Goal: Information Seeking & Learning: Compare options

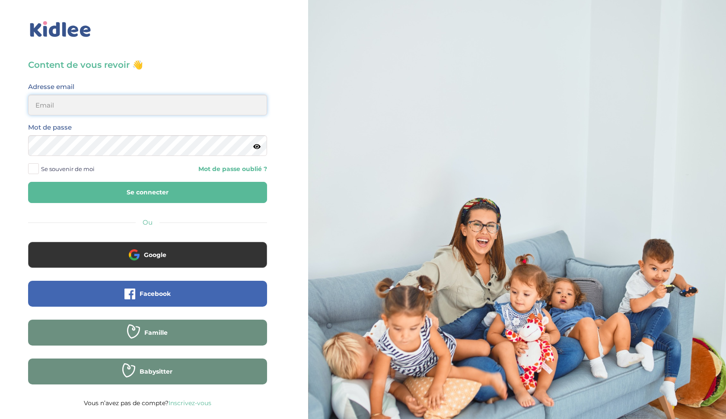
type input "ffna.laetitia@gmail.com"
click at [147, 192] on button "Se connecter" at bounding box center [147, 192] width 239 height 21
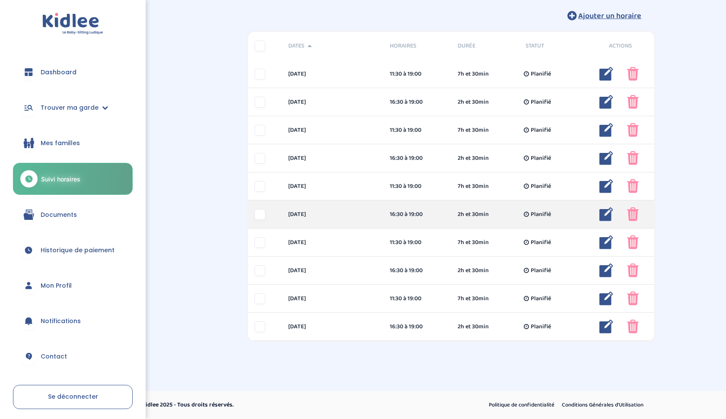
scroll to position [110, 0]
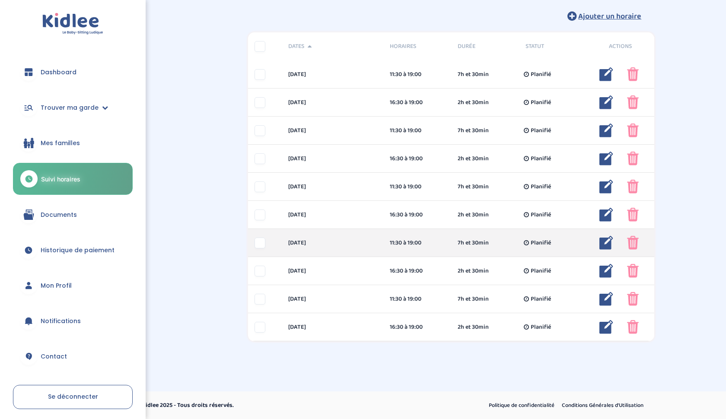
click at [636, 242] on img at bounding box center [633, 243] width 12 height 14
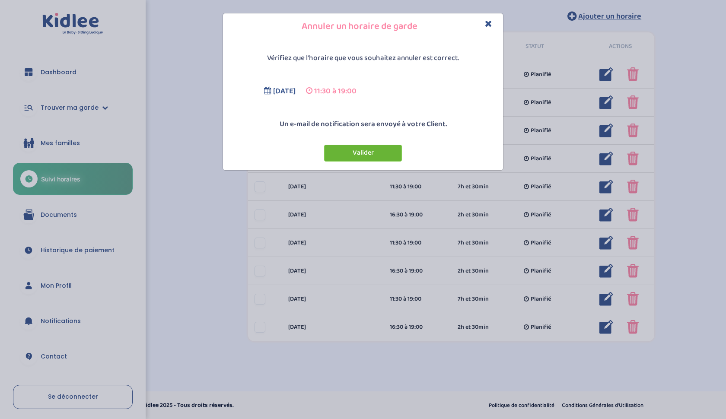
click at [362, 159] on button "Valider" at bounding box center [363, 153] width 78 height 17
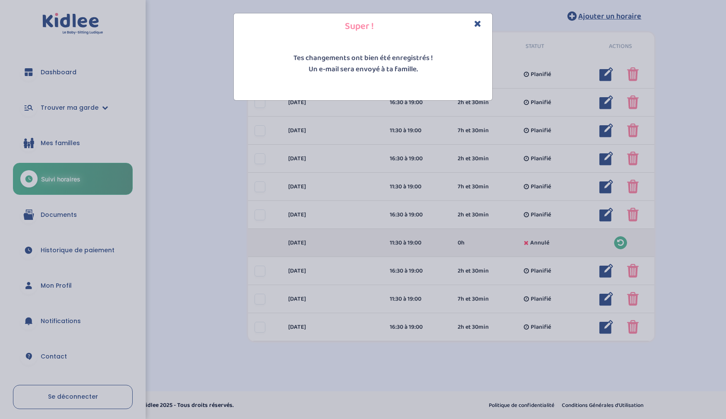
click at [632, 271] on div "Super ! Tes changements ont bien été enregistrés ! Un e-mail sera envoyé à ta f…" at bounding box center [363, 209] width 726 height 419
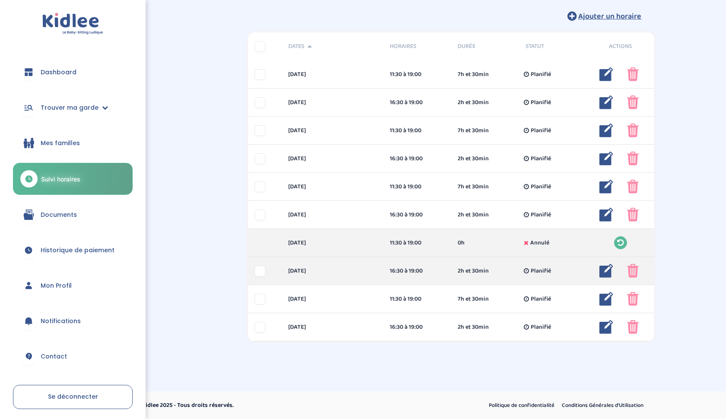
click at [632, 271] on img at bounding box center [633, 271] width 12 height 14
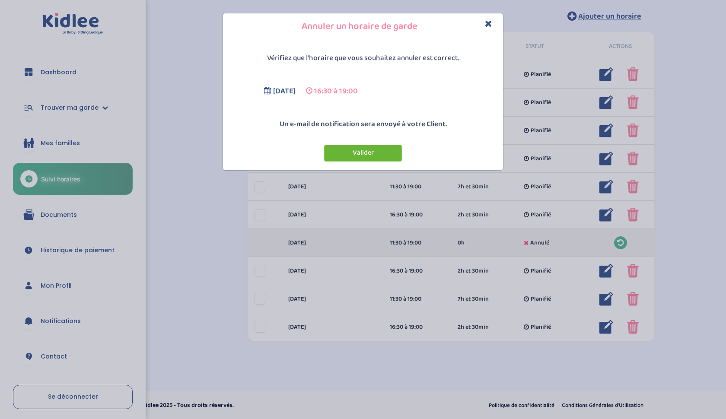
click at [357, 153] on button "Valider" at bounding box center [363, 153] width 78 height 17
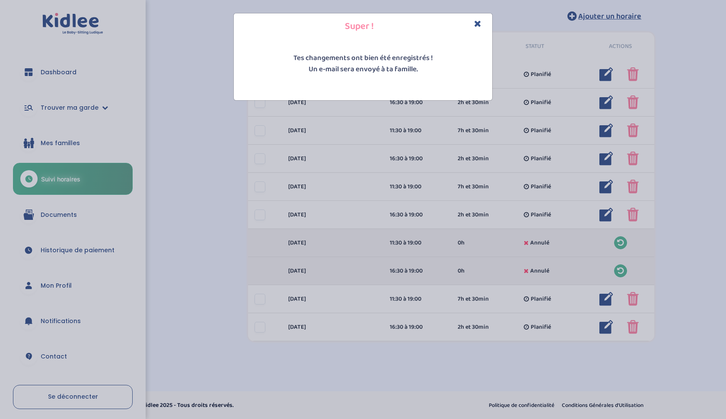
click at [631, 299] on div "Super ! Tes changements ont bien été enregistrés ! Un e-mail sera envoyé à ta f…" at bounding box center [363, 209] width 726 height 419
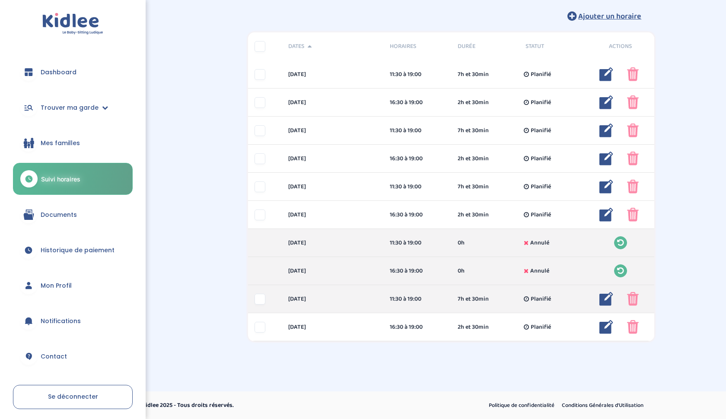
click at [631, 299] on img at bounding box center [633, 299] width 12 height 14
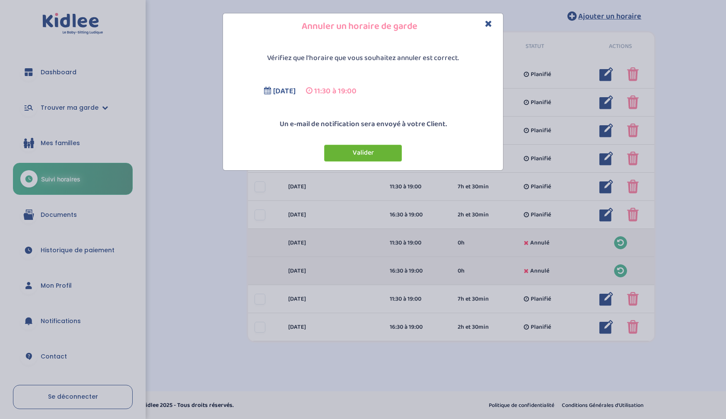
click at [373, 153] on button "Valider" at bounding box center [363, 153] width 78 height 17
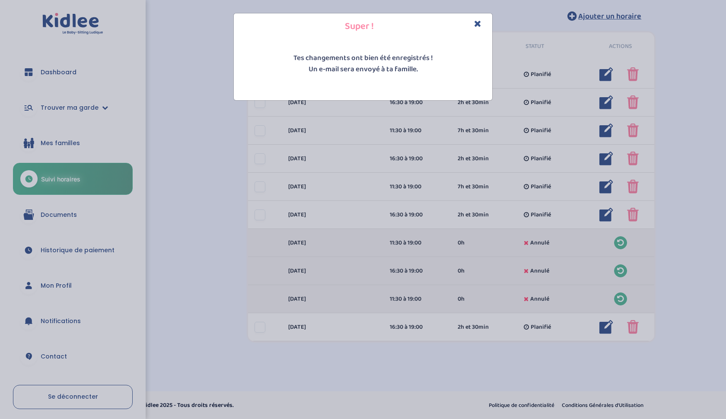
click at [632, 328] on div "Super ! Tes changements ont bien été enregistrés ! Un e-mail sera envoyé à ta f…" at bounding box center [363, 209] width 726 height 419
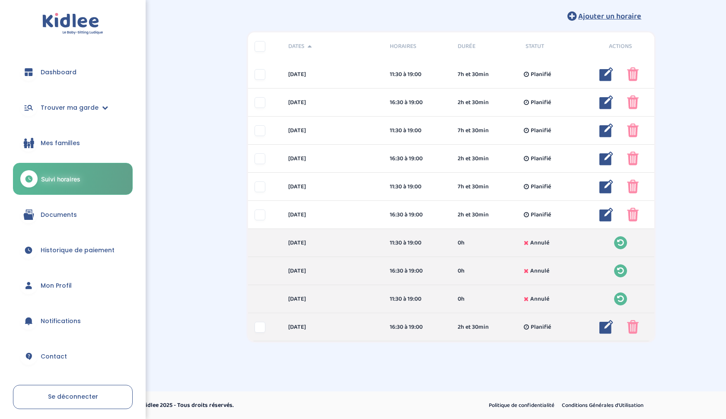
click at [632, 328] on img at bounding box center [633, 327] width 12 height 14
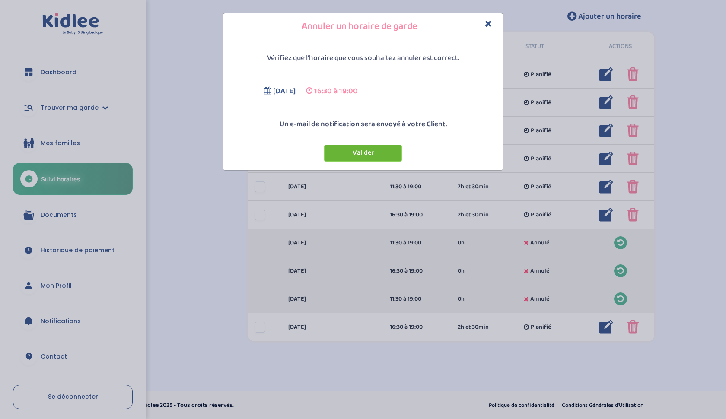
click at [372, 152] on button "Valider" at bounding box center [363, 153] width 78 height 17
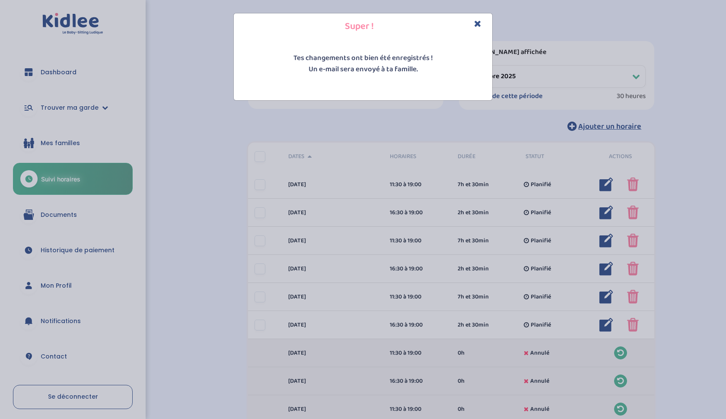
scroll to position [0, 0]
click at [669, 103] on div "Super ! Tes changements ont bien été enregistrés ! Un e-mail sera envoyé à ta f…" at bounding box center [363, 209] width 726 height 419
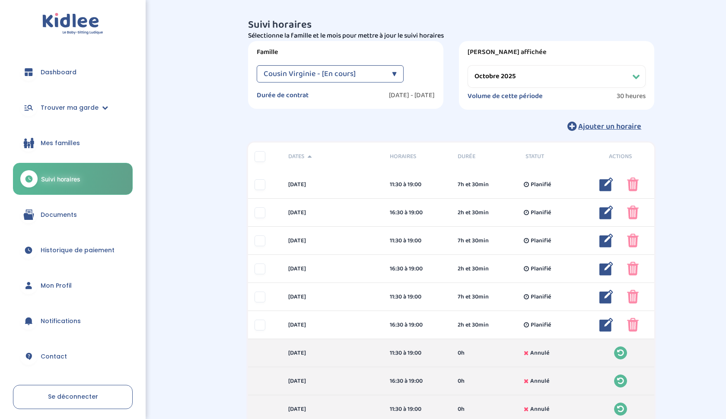
select select "novembre 2025"
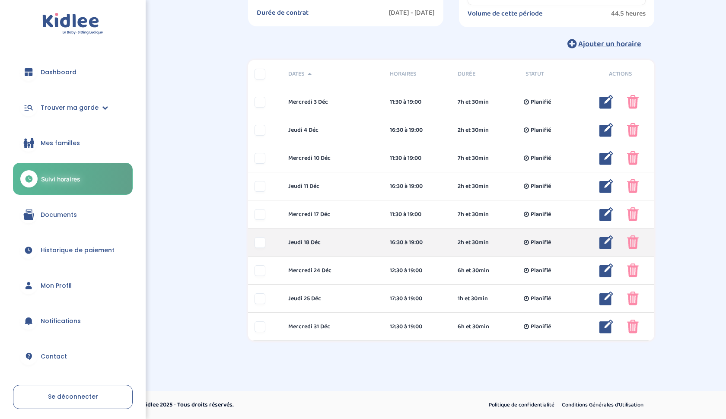
scroll to position [82, 0]
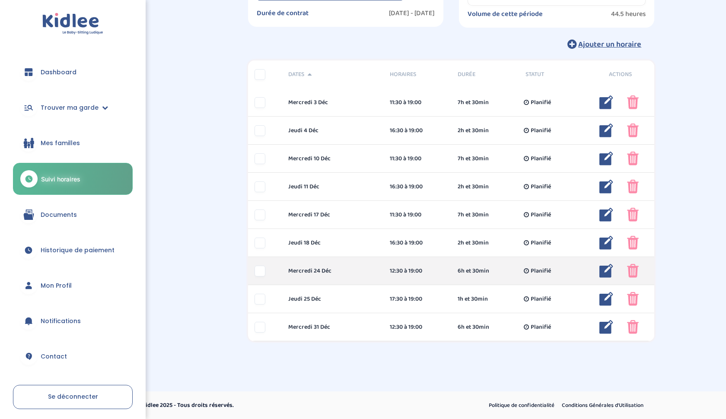
click at [631, 274] on img at bounding box center [633, 271] width 12 height 14
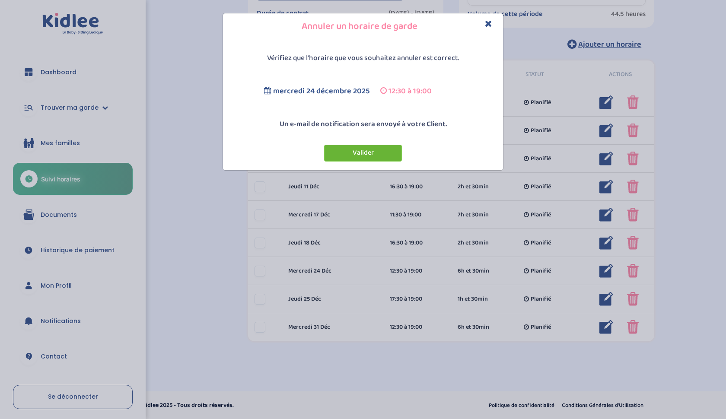
click at [360, 146] on button "Valider" at bounding box center [363, 153] width 78 height 17
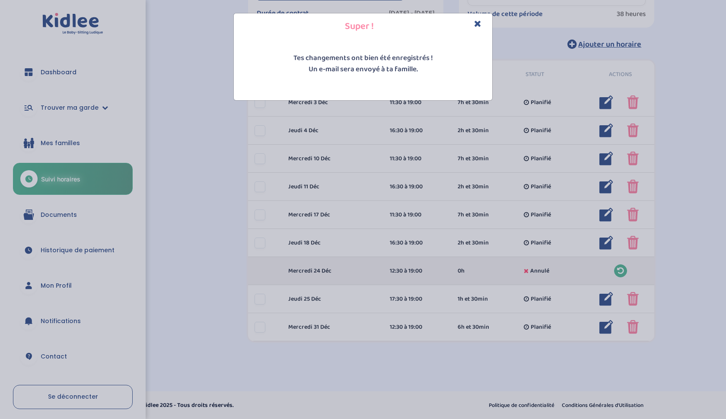
click at [477, 25] on icon "Close" at bounding box center [477, 23] width 7 height 9
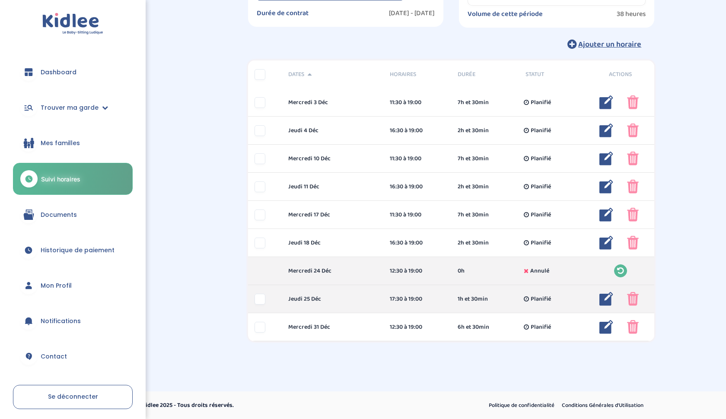
click at [629, 302] on img at bounding box center [633, 299] width 12 height 14
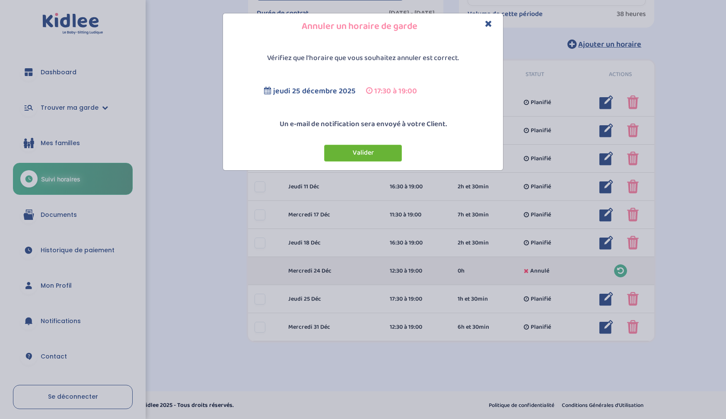
click at [360, 155] on button "Valider" at bounding box center [363, 153] width 78 height 17
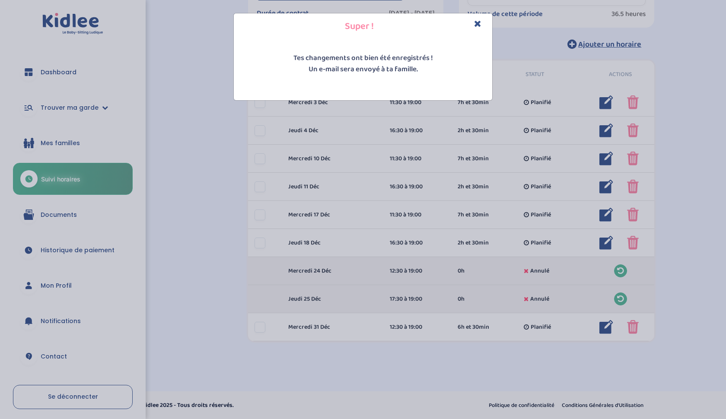
click at [627, 324] on div "Super ! Tes changements ont bien été enregistrés ! Un e-mail sera envoyé à ta f…" at bounding box center [363, 209] width 726 height 419
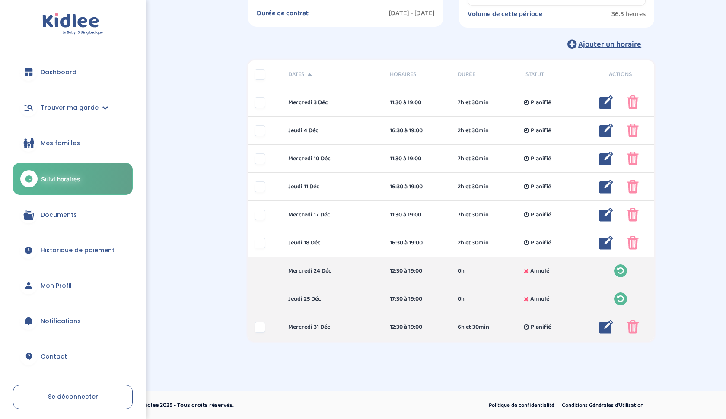
click at [627, 324] on img at bounding box center [633, 327] width 12 height 14
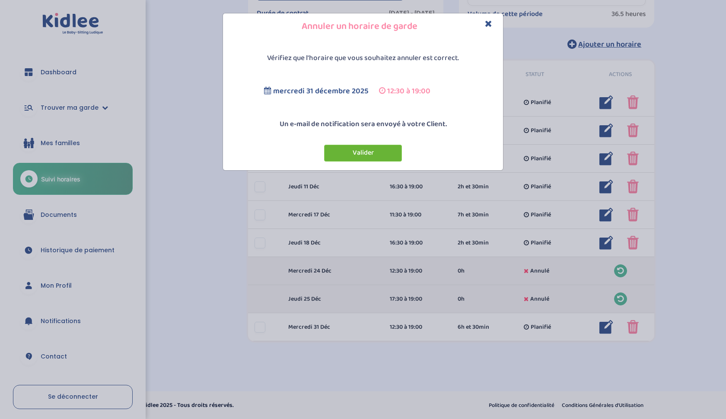
click at [350, 153] on button "Valider" at bounding box center [363, 153] width 78 height 17
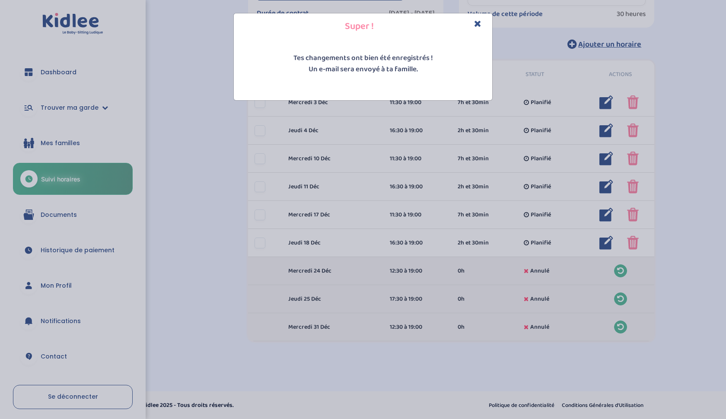
click at [691, 194] on div "Super ! Tes changements ont bien été enregistrés ! Un e-mail sera envoyé à ta f…" at bounding box center [363, 209] width 726 height 419
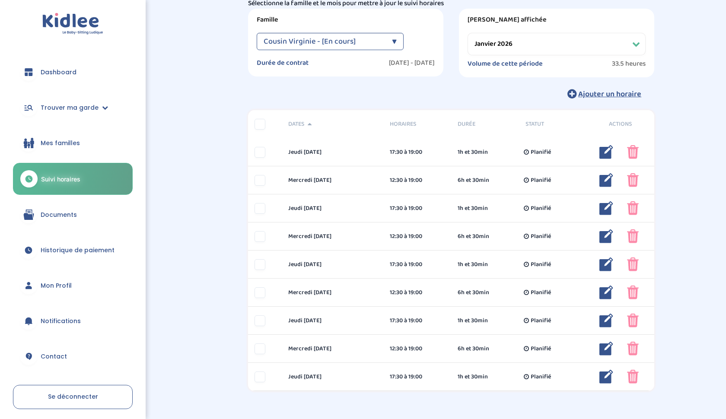
scroll to position [81, 0]
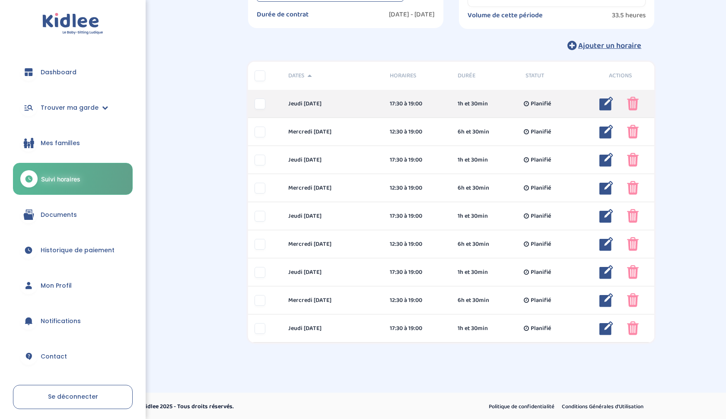
click at [632, 104] on img at bounding box center [633, 104] width 12 height 14
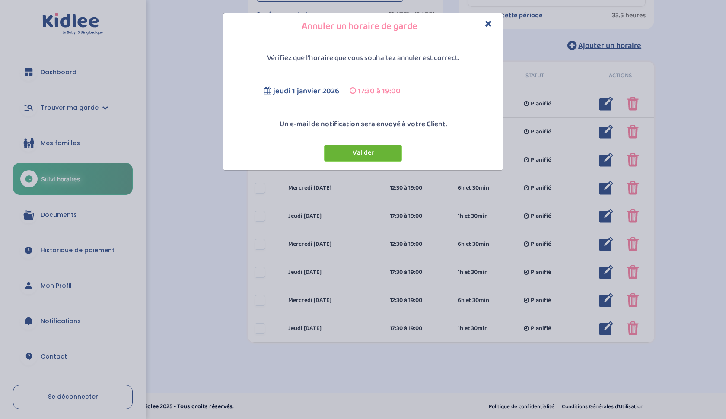
click at [380, 156] on button "Valider" at bounding box center [363, 153] width 78 height 17
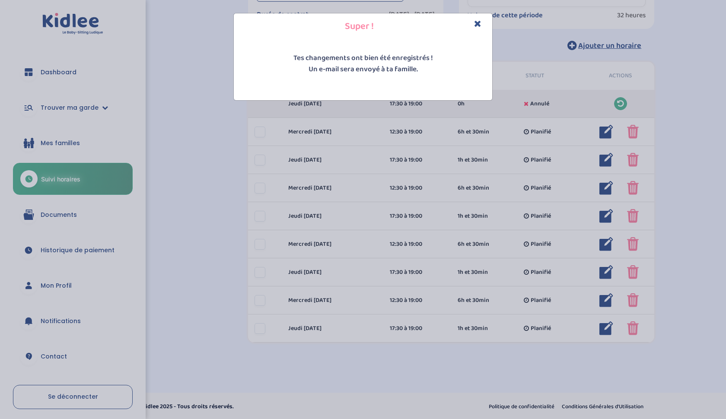
click at [483, 29] on h4 "Super !" at bounding box center [362, 26] width 245 height 13
click at [482, 26] on h4 "Super !" at bounding box center [362, 26] width 245 height 13
click at [478, 24] on icon "Close" at bounding box center [477, 23] width 7 height 9
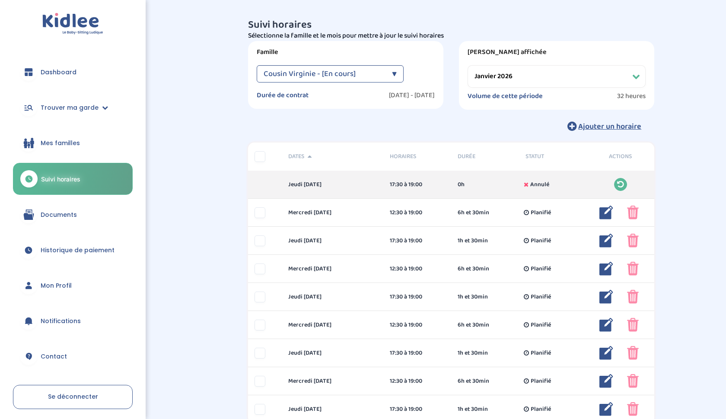
scroll to position [0, 0]
select select "novembre 2025"
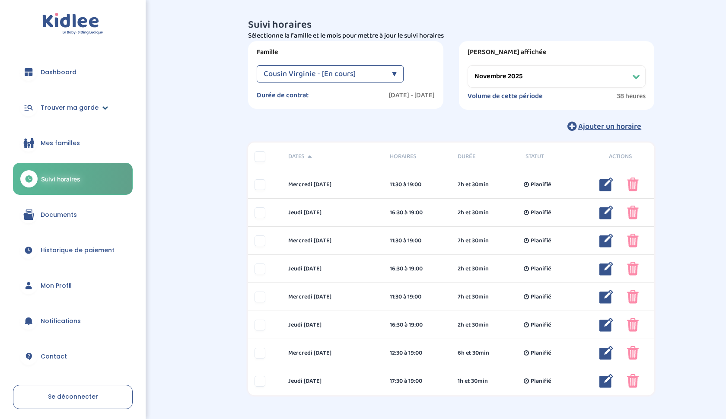
click at [64, 108] on span "Trouver ma garde" at bounding box center [70, 107] width 58 height 9
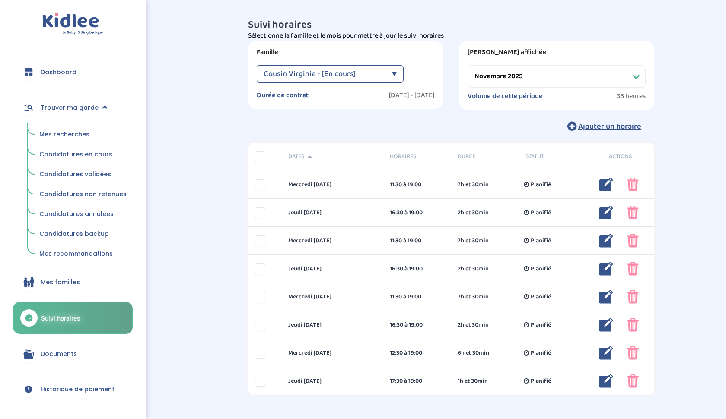
click at [71, 135] on span "Mes recherches" at bounding box center [64, 134] width 50 height 9
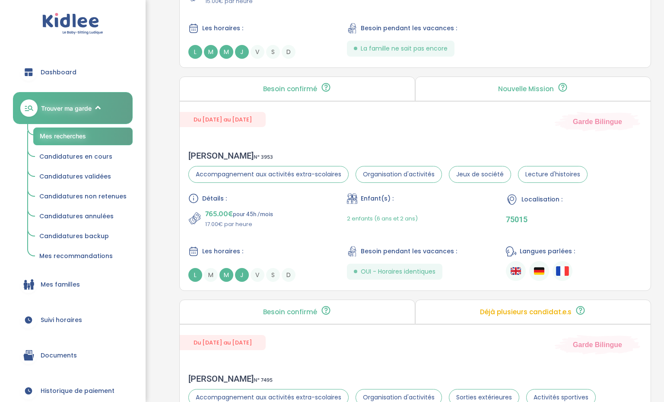
scroll to position [1651, 0]
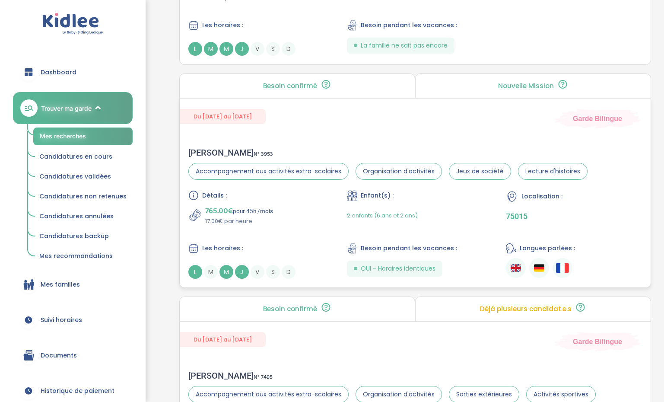
click at [271, 206] on p "765.00€ pour 45h /mois" at bounding box center [239, 211] width 68 height 12
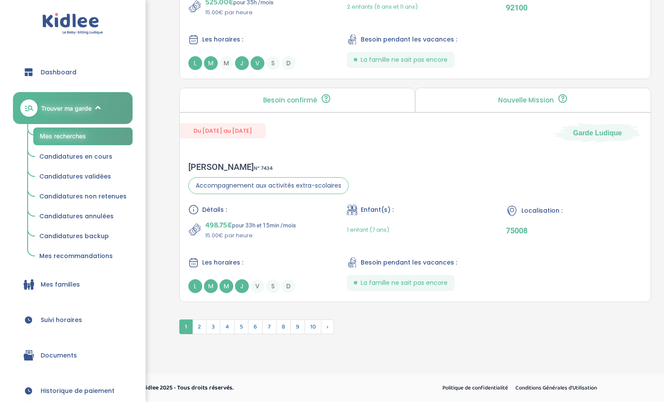
scroll to position [2307, 0]
click at [204, 326] on span "2" at bounding box center [199, 326] width 14 height 15
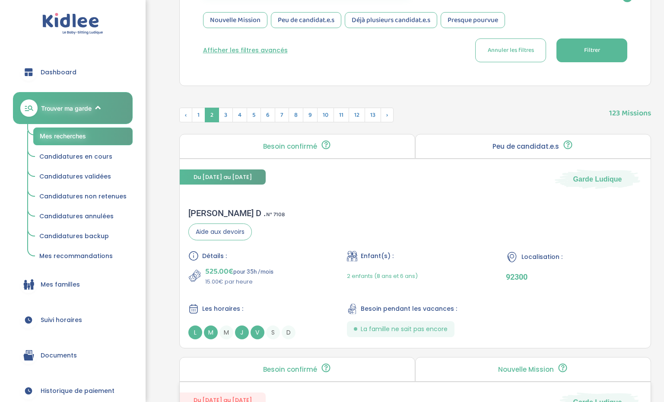
scroll to position [138, 0]
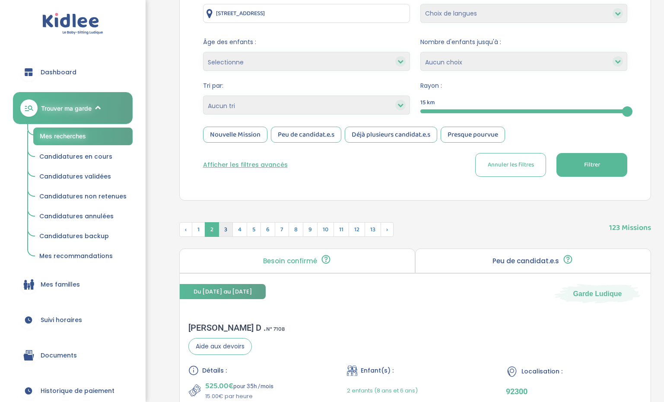
click at [223, 232] on span "3" at bounding box center [226, 229] width 14 height 15
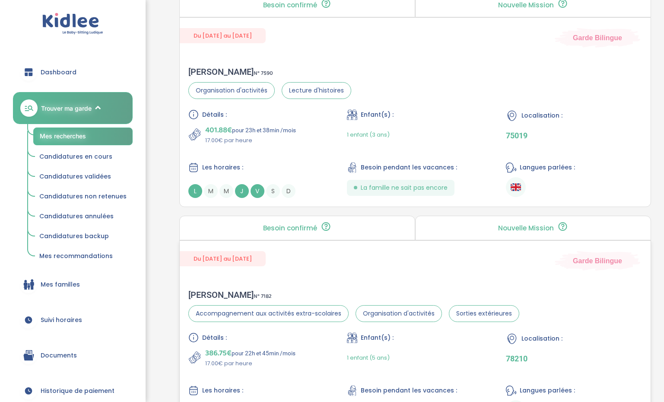
scroll to position [789, 0]
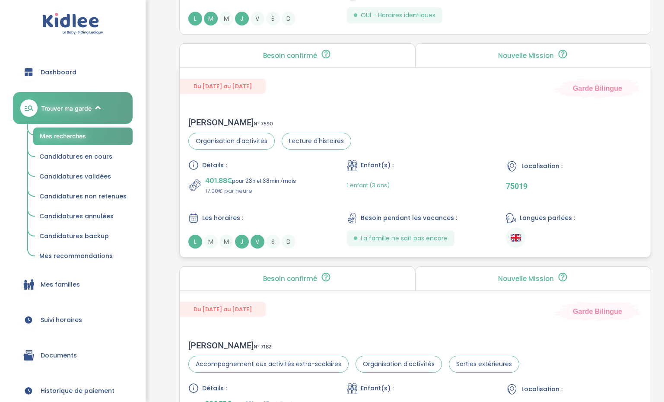
click at [217, 178] on span "401.88€" at bounding box center [218, 181] width 27 height 12
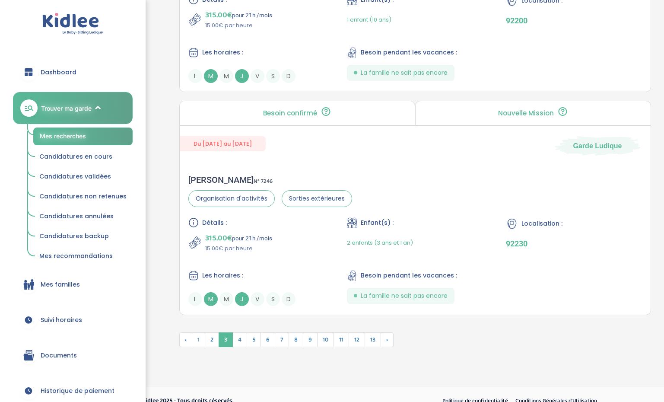
scroll to position [2294, 0]
click at [235, 334] on span "4" at bounding box center [240, 338] width 15 height 15
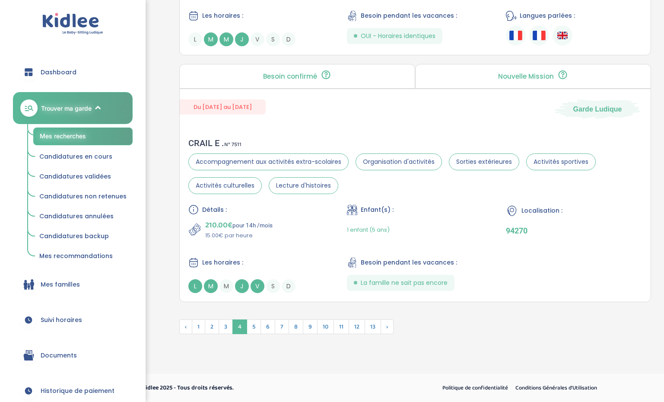
scroll to position [2307, 0]
click at [252, 331] on span "5" at bounding box center [254, 326] width 14 height 15
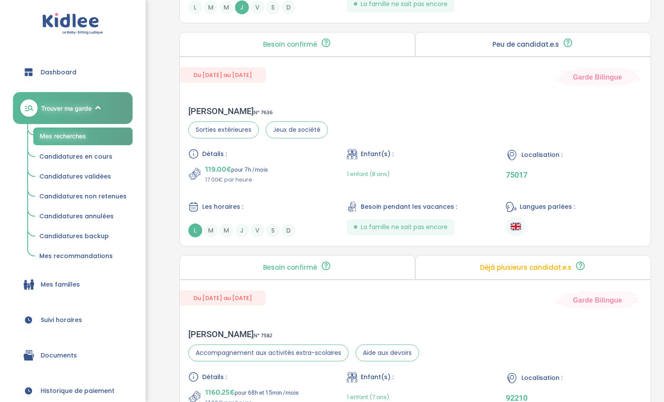
scroll to position [1888, 0]
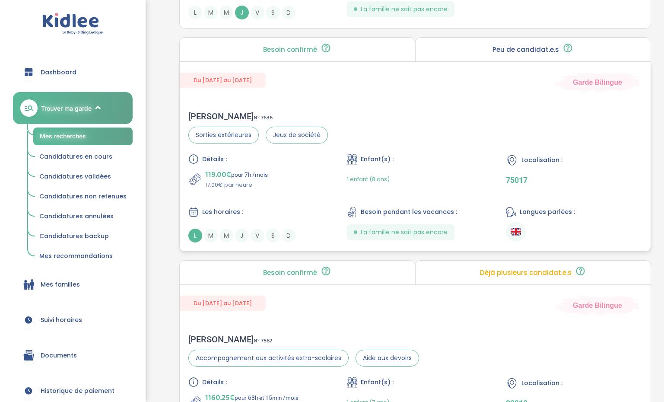
click at [256, 176] on p "119.00€ pour 7h /mois" at bounding box center [236, 175] width 63 height 12
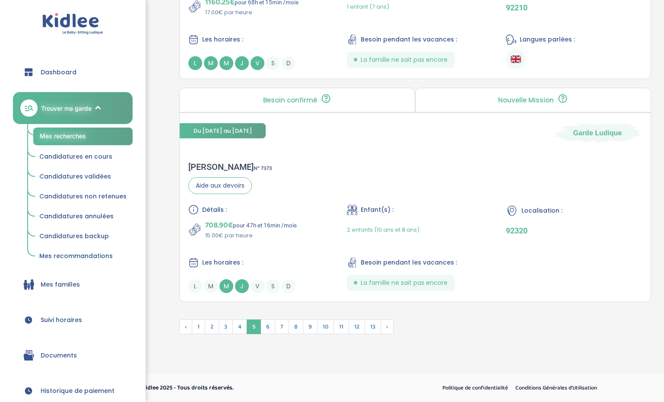
scroll to position [2284, 0]
click at [270, 327] on span "6" at bounding box center [268, 326] width 15 height 15
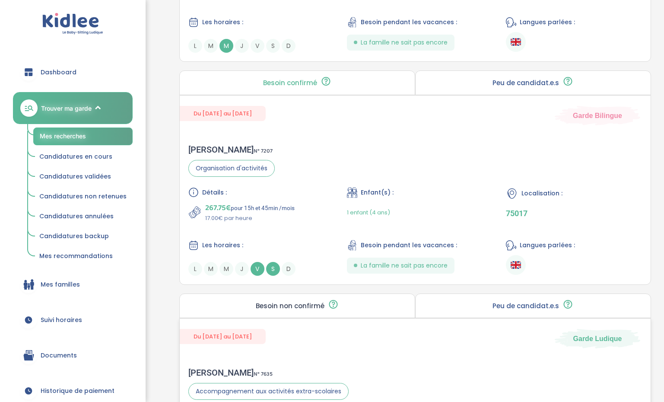
scroll to position [1475, 0]
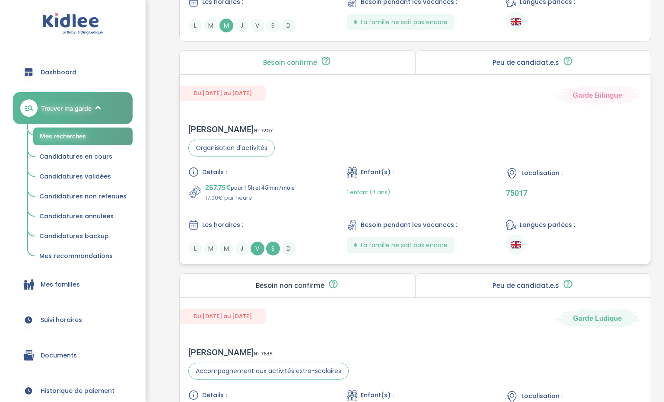
click at [257, 184] on p "267.75€ pour 15h et 45min /mois" at bounding box center [249, 188] width 89 height 12
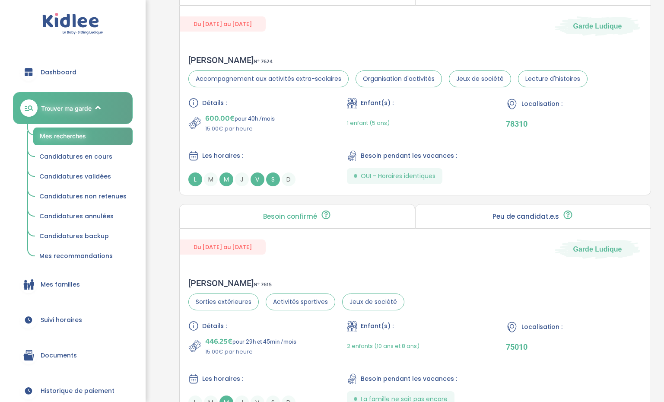
scroll to position [2001, 0]
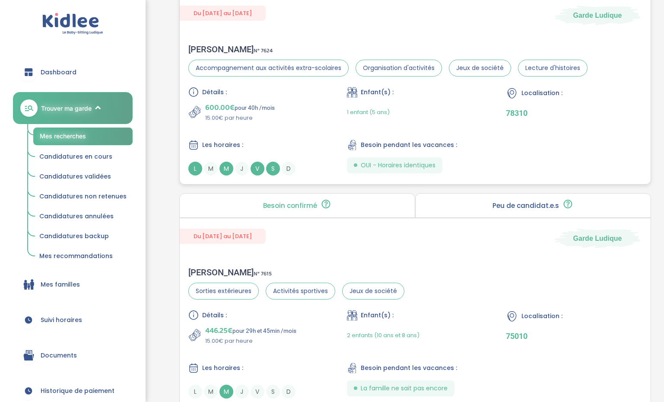
click at [419, 127] on div "Détails : 600.00€ pour 40h /mois 15.00€ par heure Enfant(s) : 1 enfant (5 ans) …" at bounding box center [415, 131] width 454 height 89
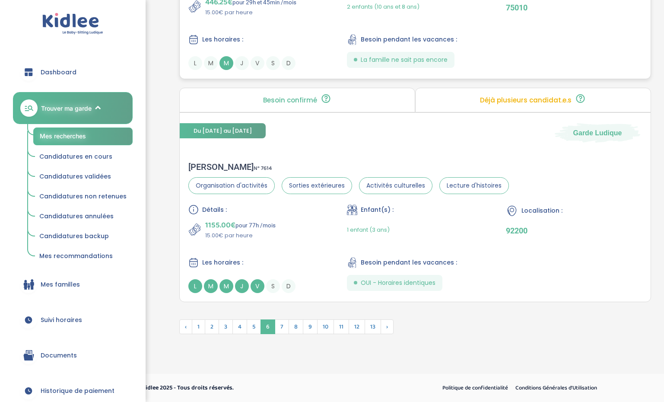
scroll to position [2329, 0]
click at [287, 327] on span "7" at bounding box center [282, 326] width 14 height 15
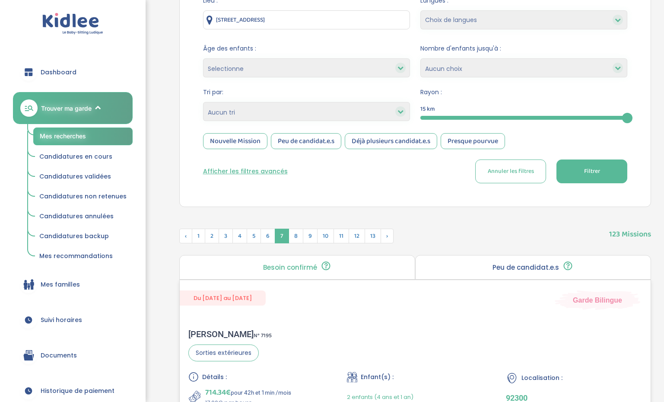
scroll to position [136, 0]
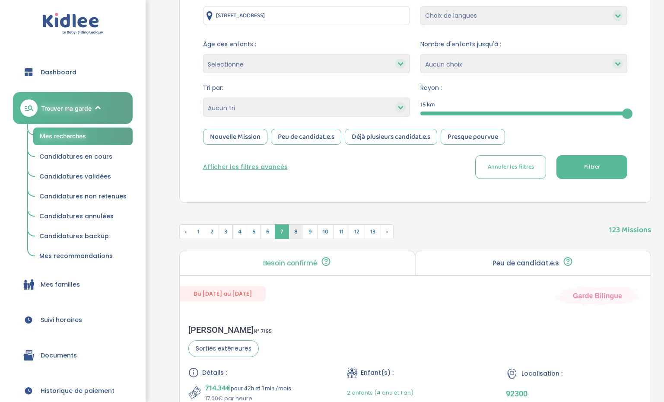
click at [293, 231] on span "8" at bounding box center [296, 231] width 15 height 15
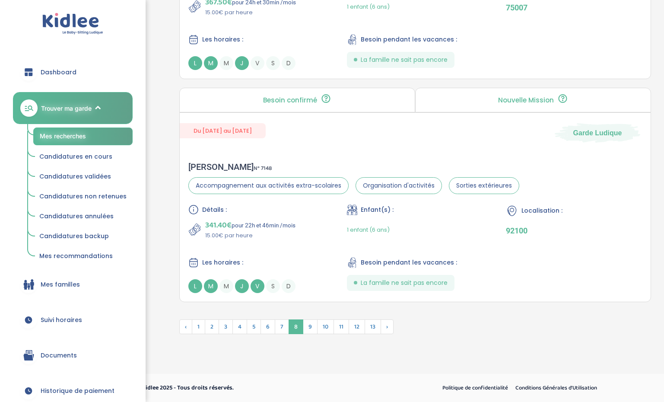
scroll to position [2285, 0]
click at [307, 327] on span "9" at bounding box center [310, 326] width 15 height 15
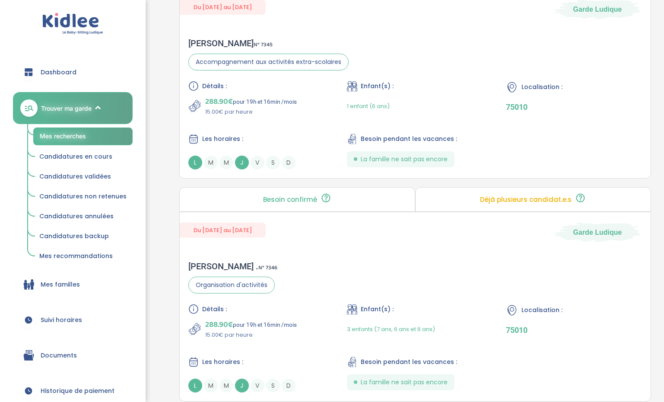
scroll to position [1962, 0]
click at [275, 98] on p "288.90€ pour 19h et 16min /mois" at bounding box center [251, 101] width 92 height 12
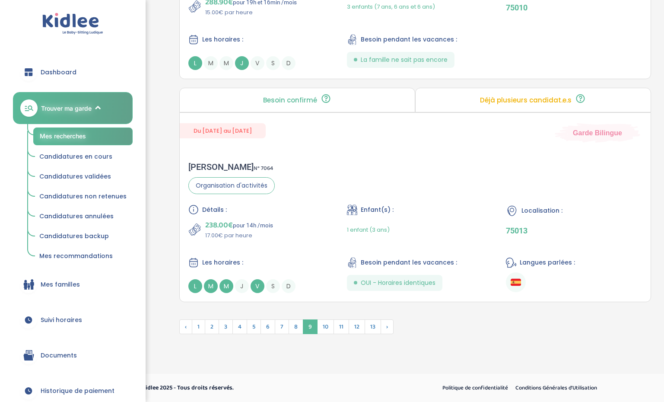
scroll to position [2284, 0]
click at [325, 326] on span "10" at bounding box center [325, 326] width 17 height 15
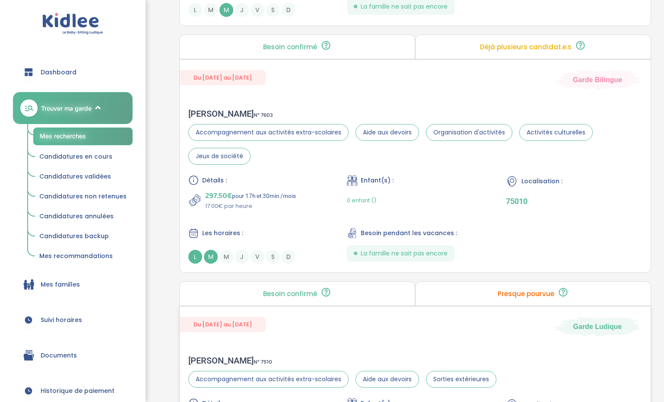
scroll to position [2132, 0]
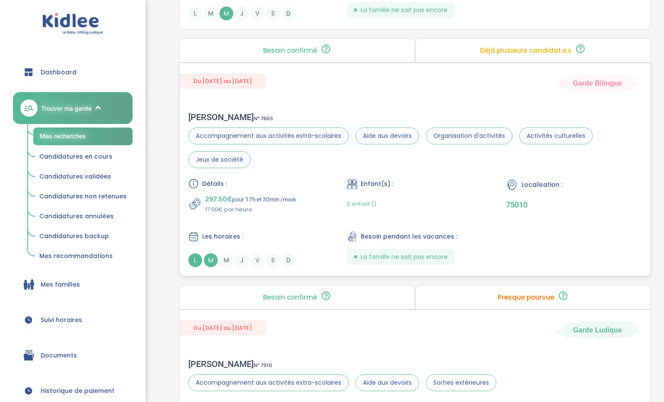
click at [484, 191] on div "Détails : 297.50€ pour 17h et 30min /mois 17.00€ par heure Enfant(s) : 0 enfant…" at bounding box center [415, 222] width 454 height 89
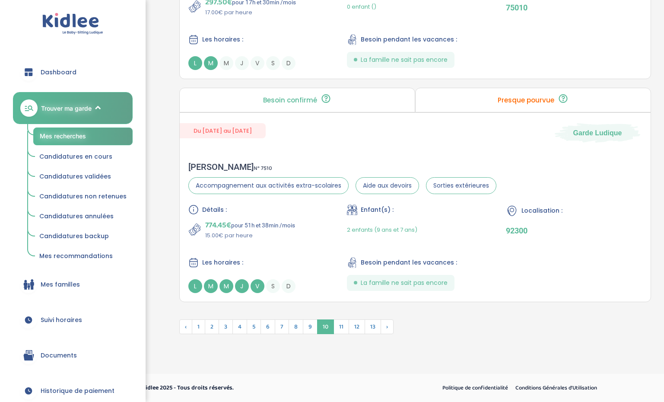
scroll to position [2329, 0]
click at [343, 328] on span "11" at bounding box center [342, 326] width 16 height 15
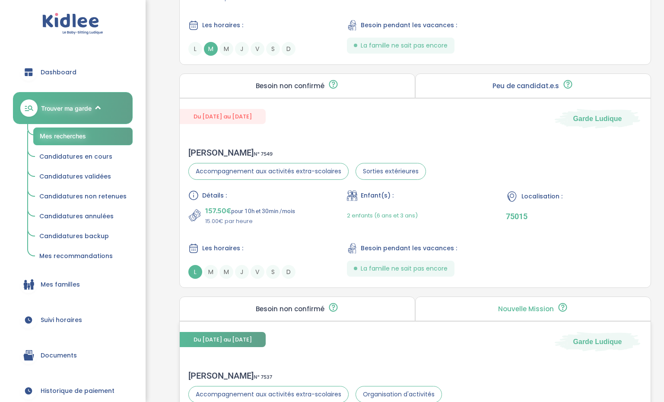
scroll to position [1852, 0]
click at [324, 221] on div "157.50€ pour 10h et 30min /mois 15.00€ par heure" at bounding box center [256, 214] width 137 height 21
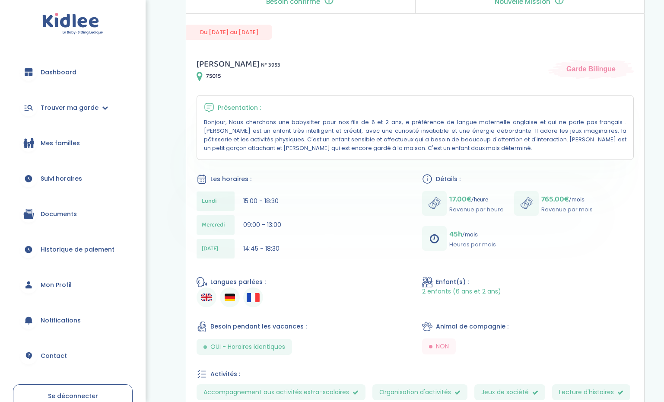
scroll to position [112, 0]
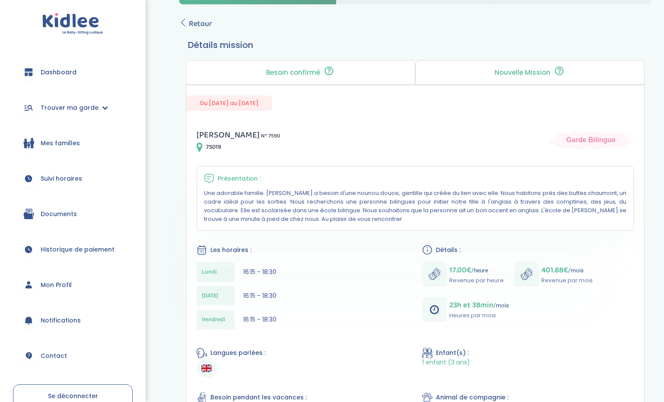
scroll to position [39, 0]
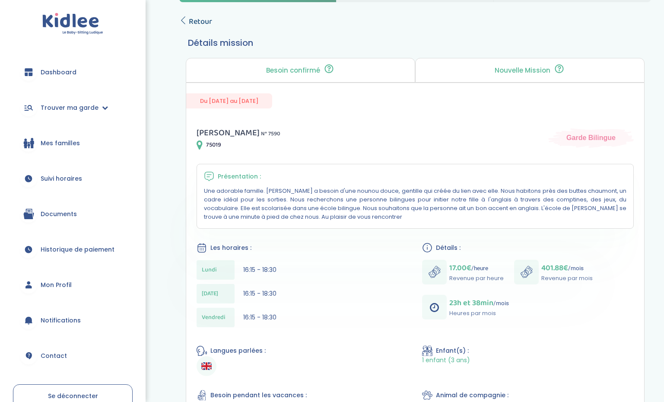
click at [189, 22] on span "Retour" at bounding box center [200, 22] width 23 height 12
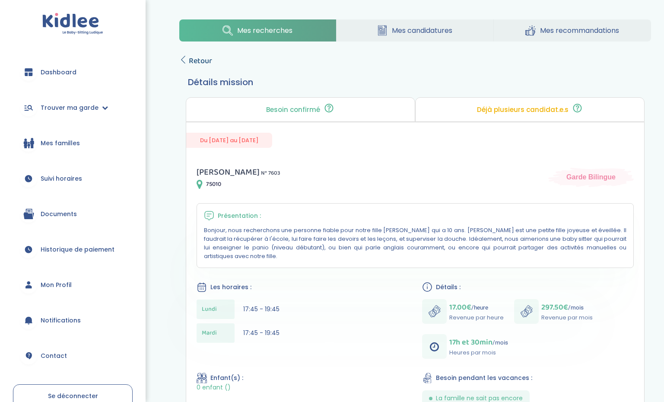
click at [185, 61] on icon at bounding box center [183, 60] width 8 height 8
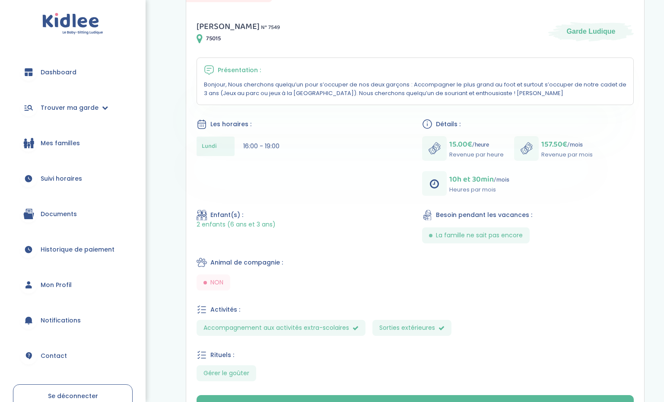
scroll to position [145, 0]
click at [67, 66] on link "Dashboard" at bounding box center [73, 72] width 120 height 31
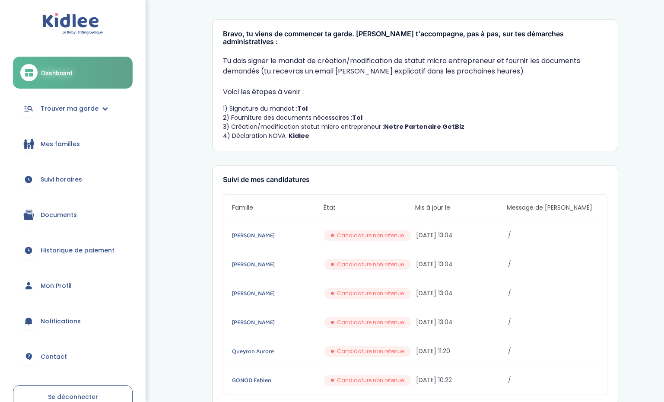
click at [78, 143] on span "Mes familles" at bounding box center [60, 144] width 39 height 9
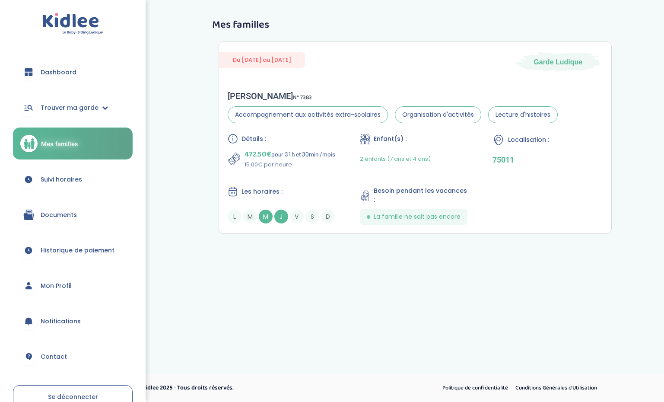
click at [67, 213] on span "Documents" at bounding box center [59, 214] width 36 height 9
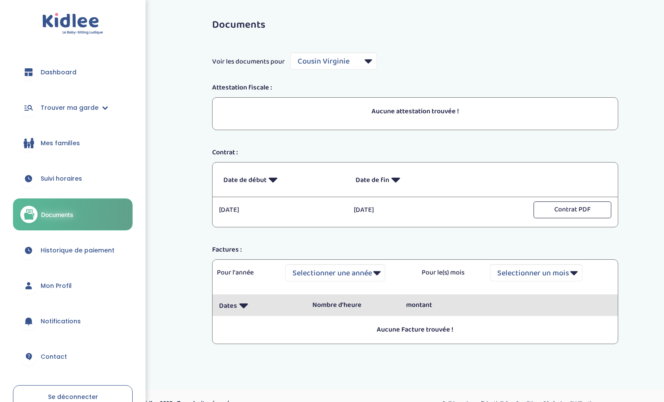
select select "7599"
click at [79, 108] on span "Trouver ma garde" at bounding box center [70, 107] width 58 height 9
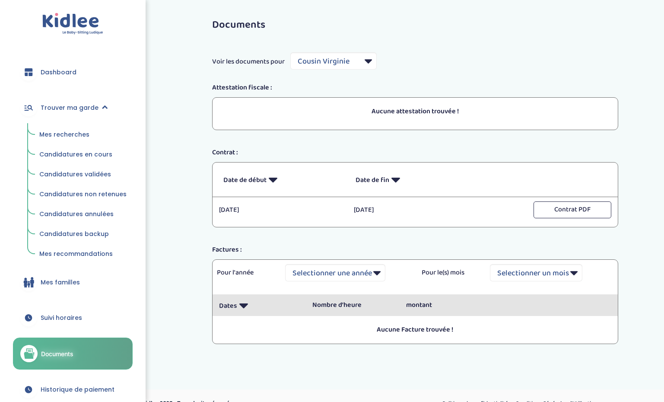
click at [73, 134] on span "Mes recherches" at bounding box center [64, 134] width 50 height 9
